Goal: Task Accomplishment & Management: Manage account settings

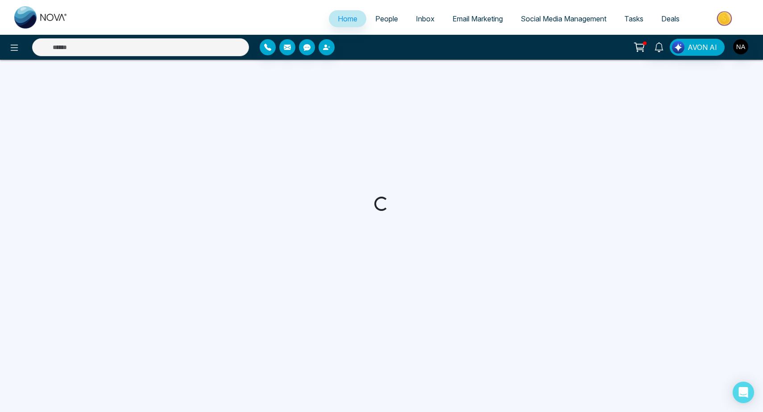
select select "*"
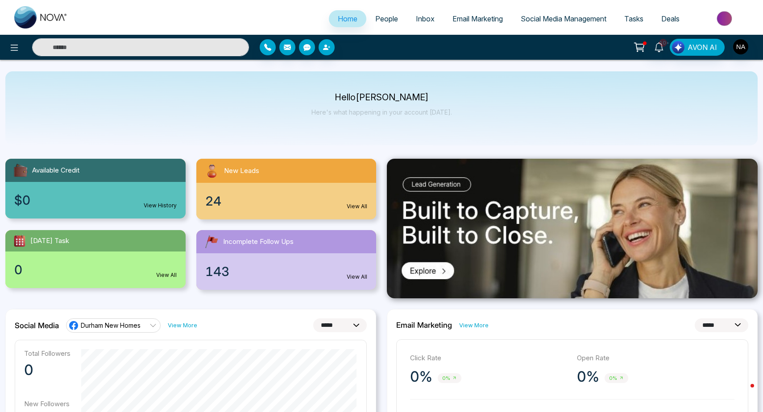
click at [387, 20] on span "People" at bounding box center [386, 18] width 23 height 9
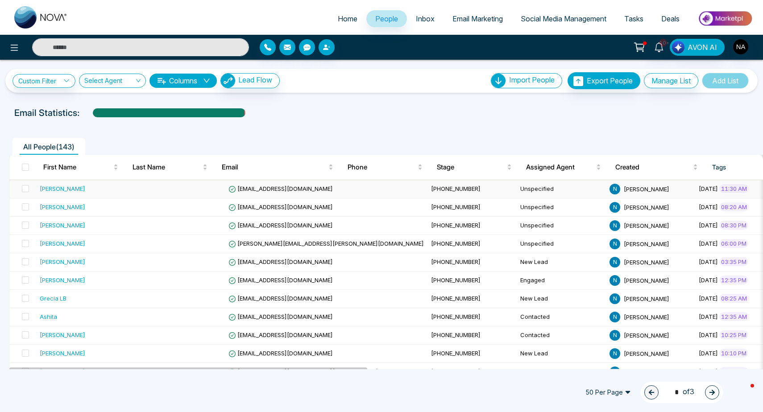
click at [427, 192] on td "[PHONE_NUMBER]" at bounding box center [471, 189] width 89 height 18
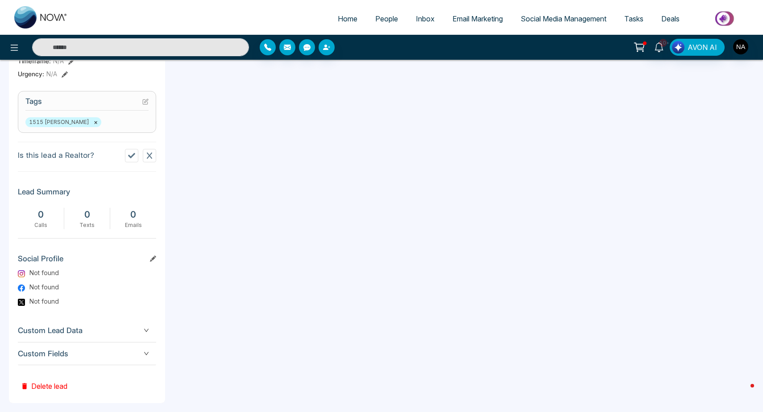
scroll to position [342, 0]
click at [125, 352] on span "Custom Fields" at bounding box center [87, 353] width 138 height 12
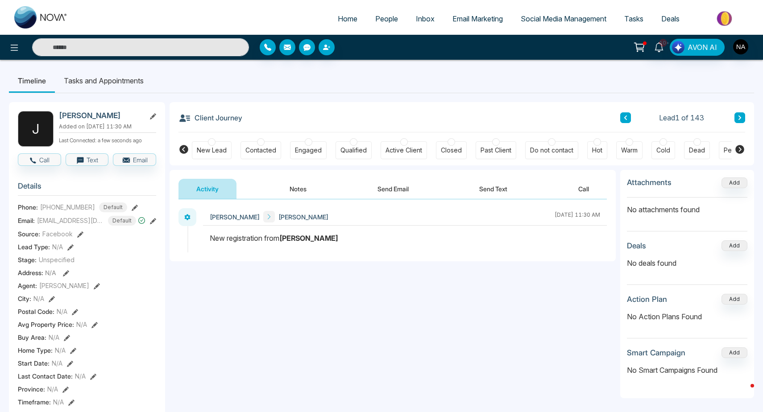
scroll to position [0, 0]
click at [294, 198] on button "Notes" at bounding box center [298, 189] width 53 height 20
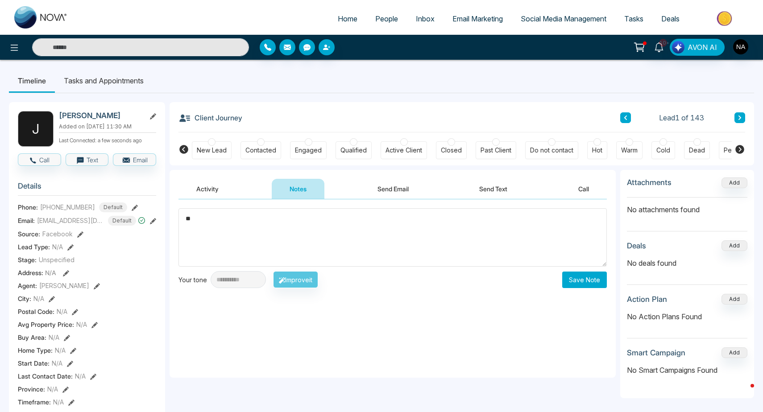
type textarea "*"
type textarea "**********"
click at [593, 279] on button "Save Note" at bounding box center [584, 280] width 45 height 17
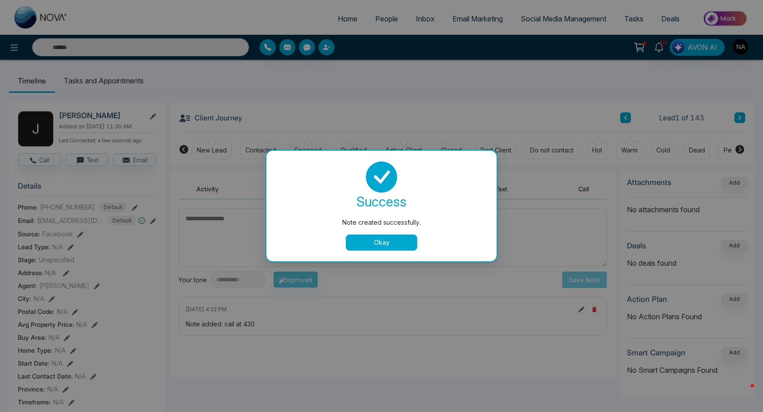
click at [382, 247] on button "Okay" at bounding box center [381, 243] width 71 height 16
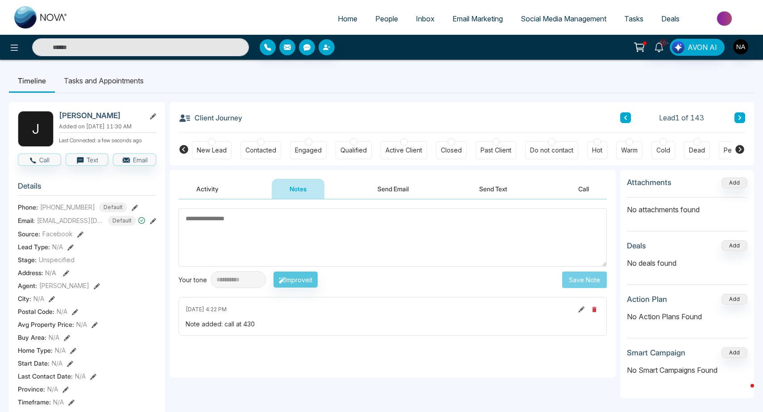
click at [736, 111] on div "Client Journey Lead 1 of 143" at bounding box center [461, 117] width 566 height 30
click at [737, 115] on icon at bounding box center [739, 117] width 4 height 5
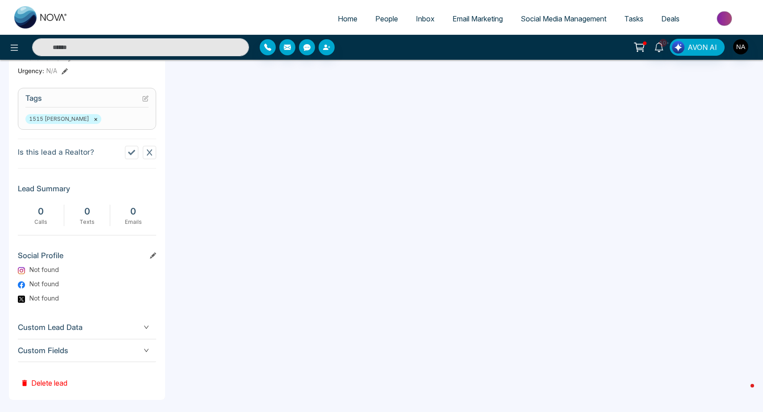
scroll to position [347, 0]
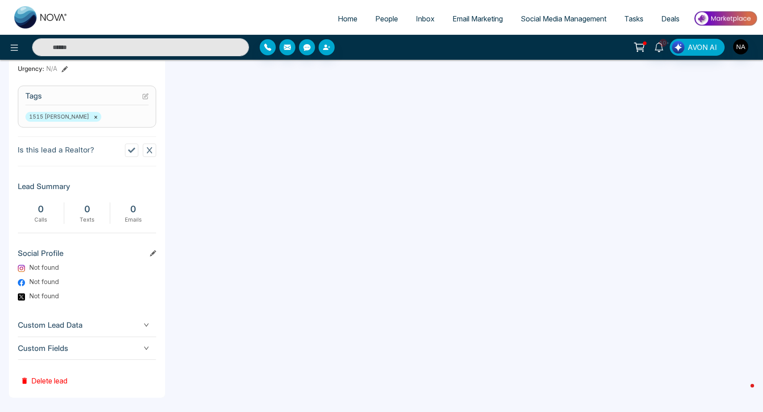
click at [87, 344] on span "Custom Fields" at bounding box center [87, 348] width 138 height 12
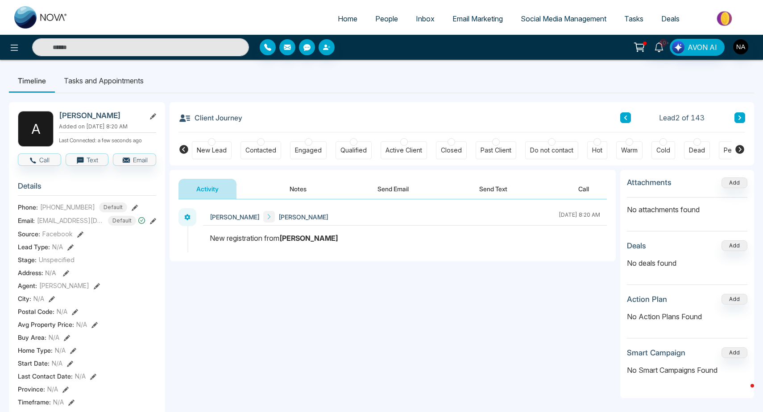
scroll to position [0, 0]
